Goal: Task Accomplishment & Management: Manage account settings

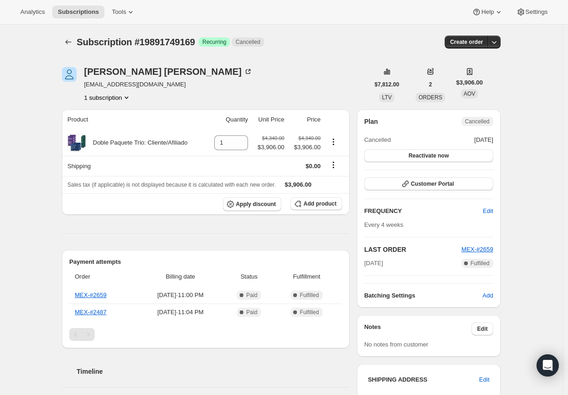
click at [127, 97] on icon "Product actions" at bounding box center [126, 97] width 9 height 9
click at [33, 194] on div "Subscription #19891749169. This page is ready Subscription #19891749169 Success…" at bounding box center [281, 328] width 562 height 608
click at [207, 60] on div "[PERSON_NAME] [EMAIL_ADDRESS][DOMAIN_NAME] 1 subscription $7,812.00 LTV 2 ORDER…" at bounding box center [277, 328] width 446 height 553
drag, startPoint x: 162, startPoint y: 73, endPoint x: 84, endPoint y: 75, distance: 78.5
click at [84, 75] on div "[PERSON_NAME] [EMAIL_ADDRESS][DOMAIN_NAME] 1 subscription" at bounding box center [215, 84] width 307 height 35
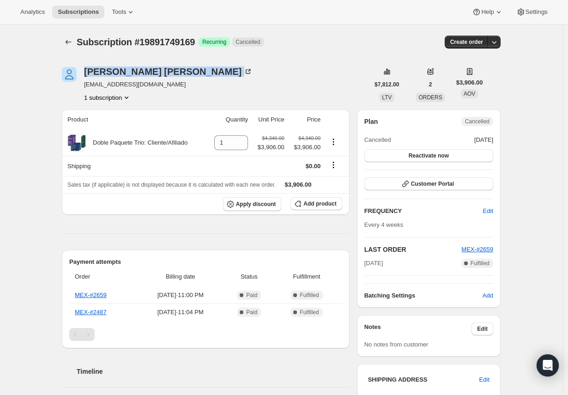
copy div "[PERSON_NAME]"
drag, startPoint x: 114, startPoint y: 315, endPoint x: 75, endPoint y: 315, distance: 39.2
click at [75, 315] on th "MEX-#2487" at bounding box center [102, 311] width 67 height 17
drag, startPoint x: 151, startPoint y: 311, endPoint x: 187, endPoint y: 312, distance: 36.0
click at [187, 312] on span "[DATE] · 11:04 PM" at bounding box center [180, 311] width 82 height 9
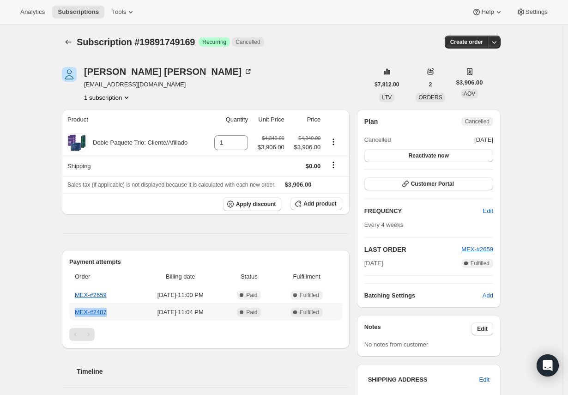
copy span "[DATE]"
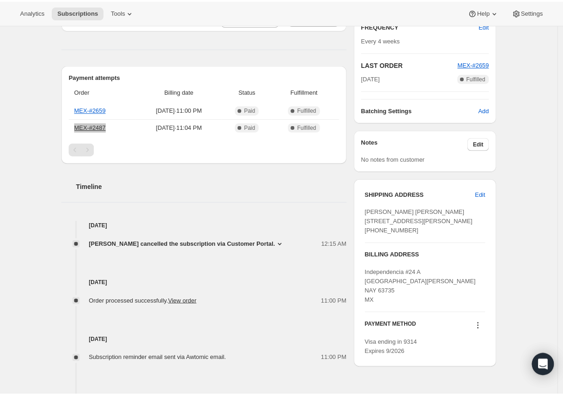
scroll to position [185, 0]
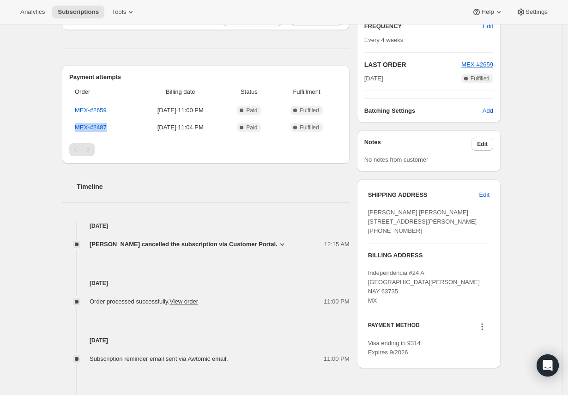
click at [284, 243] on icon at bounding box center [282, 244] width 4 height 2
